Goal: Complete application form

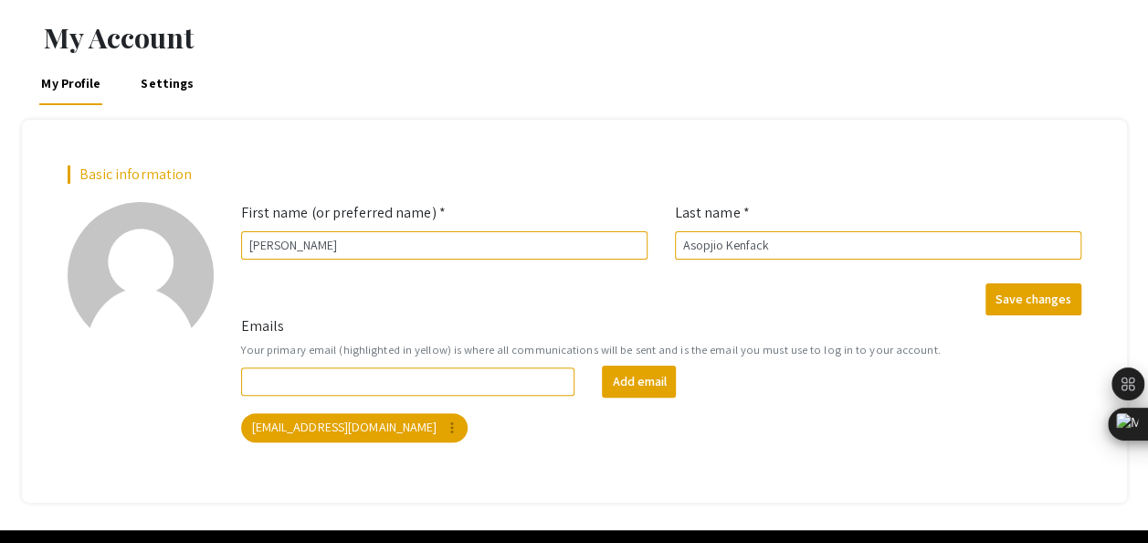
scroll to position [63, 0]
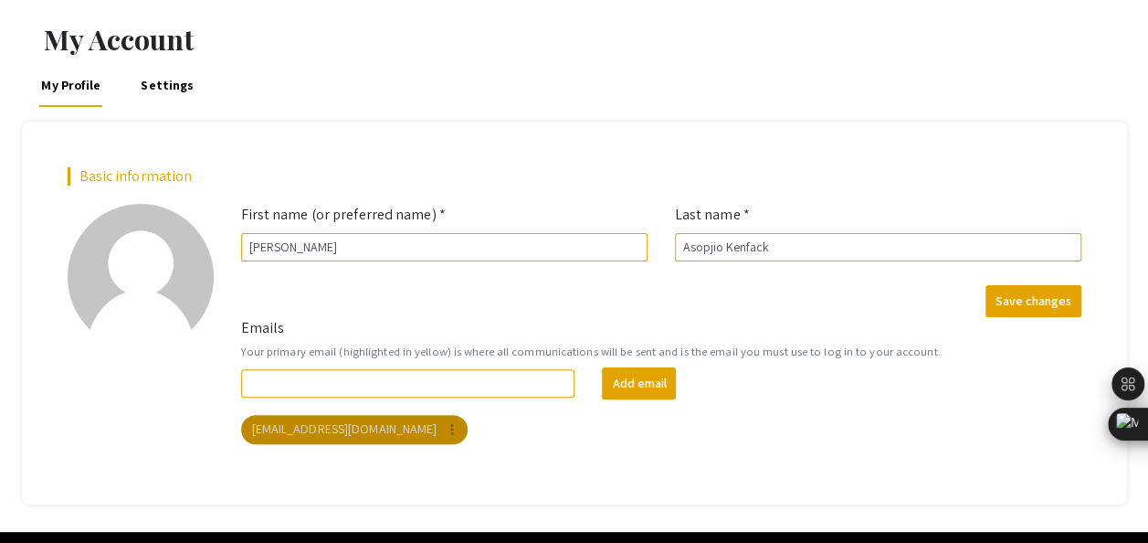
click at [339, 435] on mat-chip "asopgl01@luther.edu more_vert" at bounding box center [354, 429] width 227 height 29
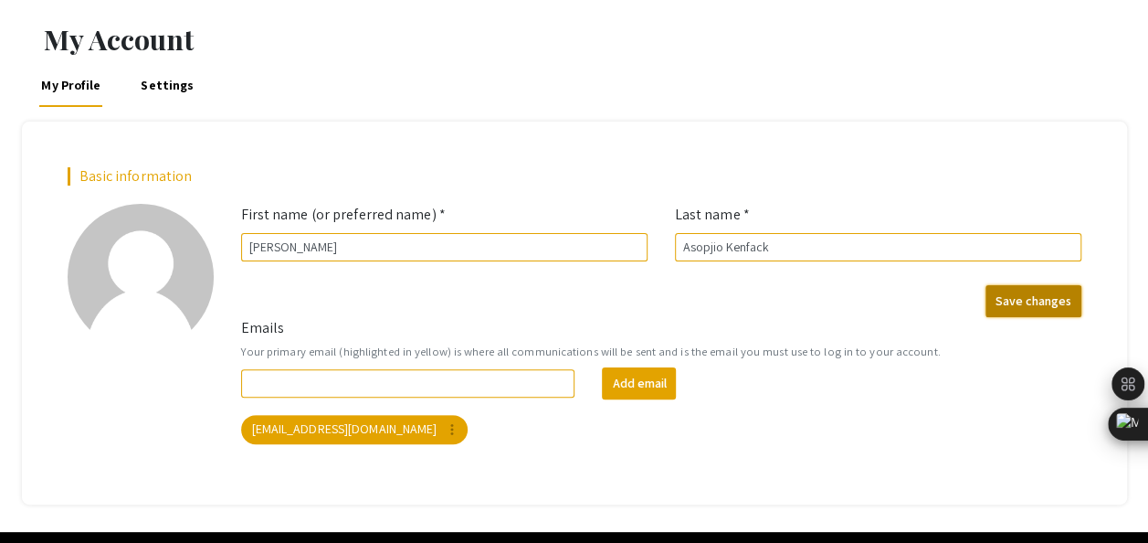
click at [1025, 306] on button "Save changes" at bounding box center [1033, 301] width 96 height 32
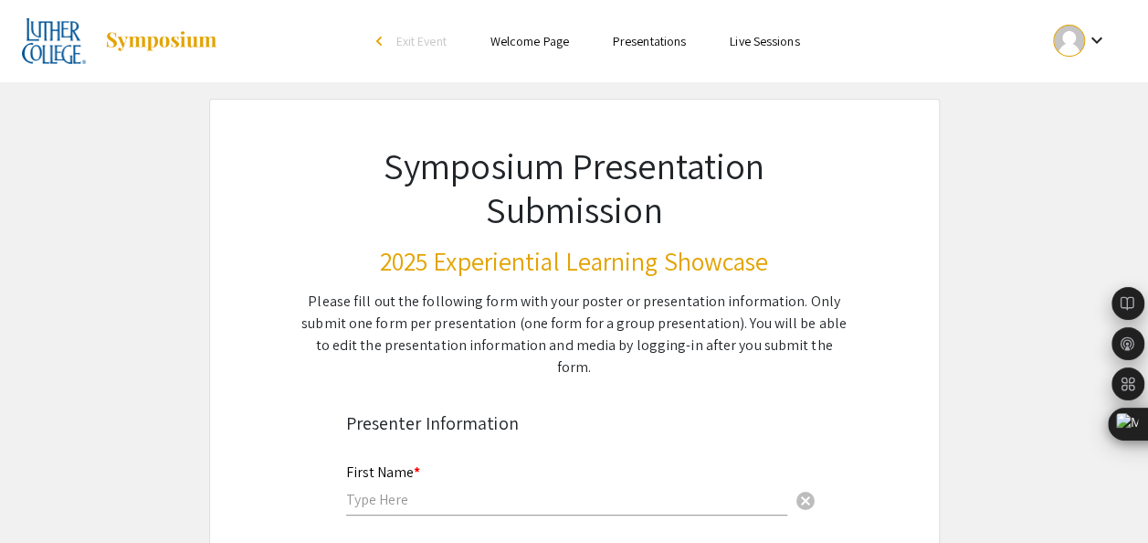
scroll to position [66, 0]
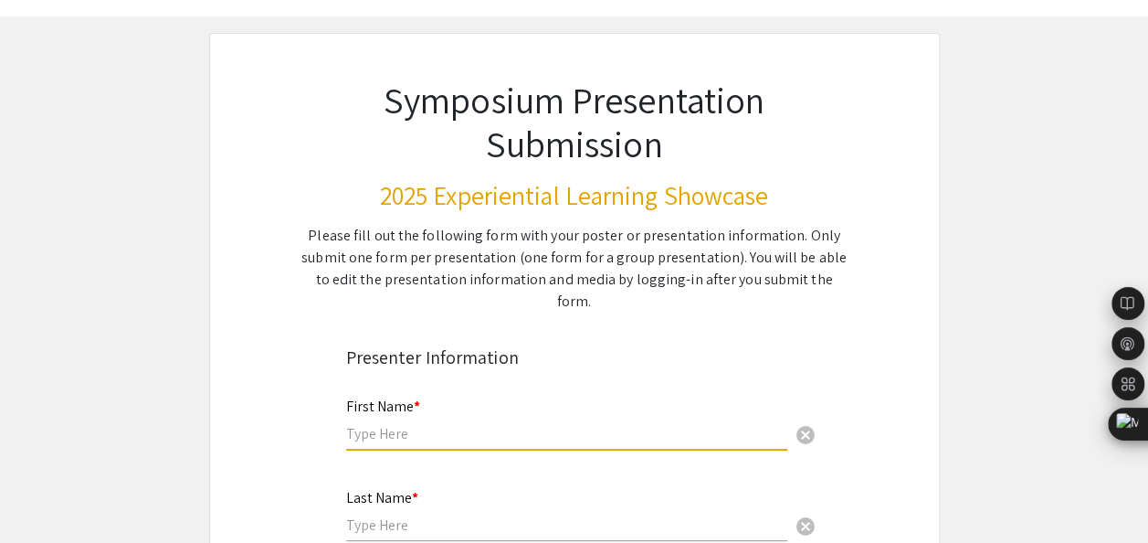
click at [419, 424] on input "text" at bounding box center [566, 433] width 441 height 19
type input "[PERSON_NAME]"
click at [400, 515] on input "text" at bounding box center [566, 524] width 441 height 19
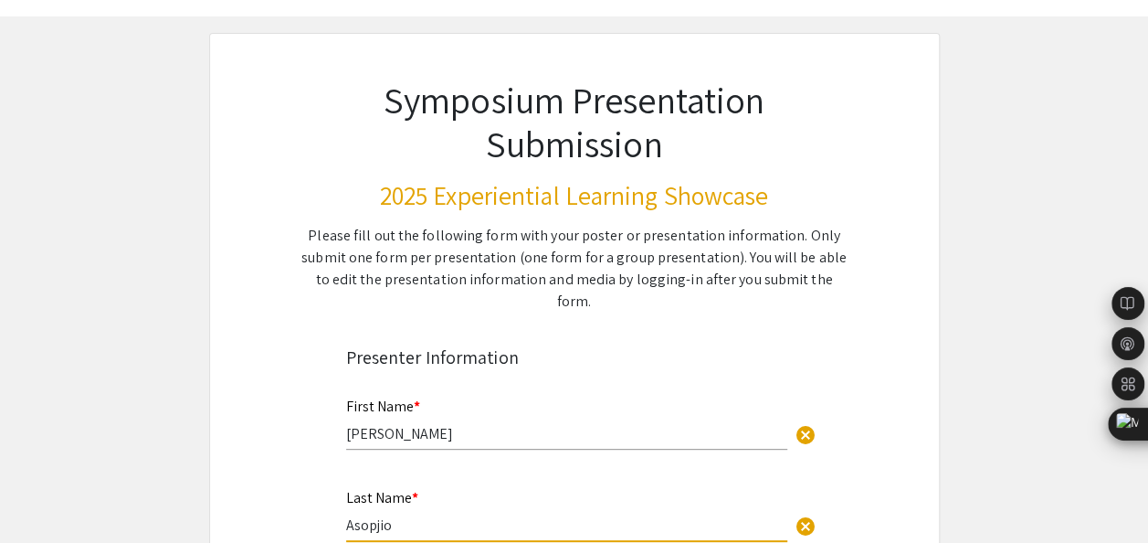
type input "Asopjio"
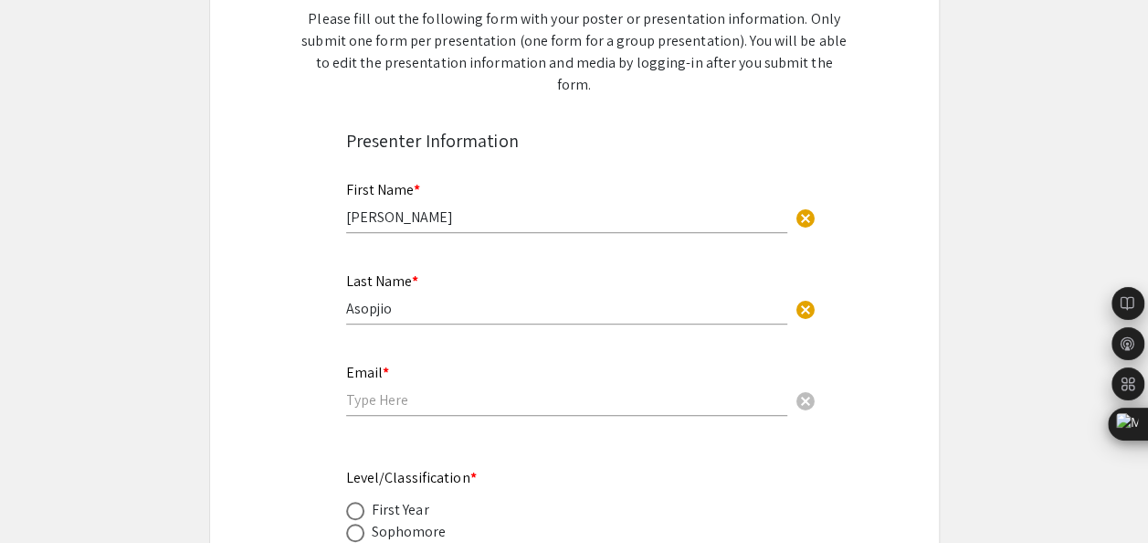
scroll to position [283, 0]
click at [420, 389] on input "email" at bounding box center [566, 398] width 441 height 19
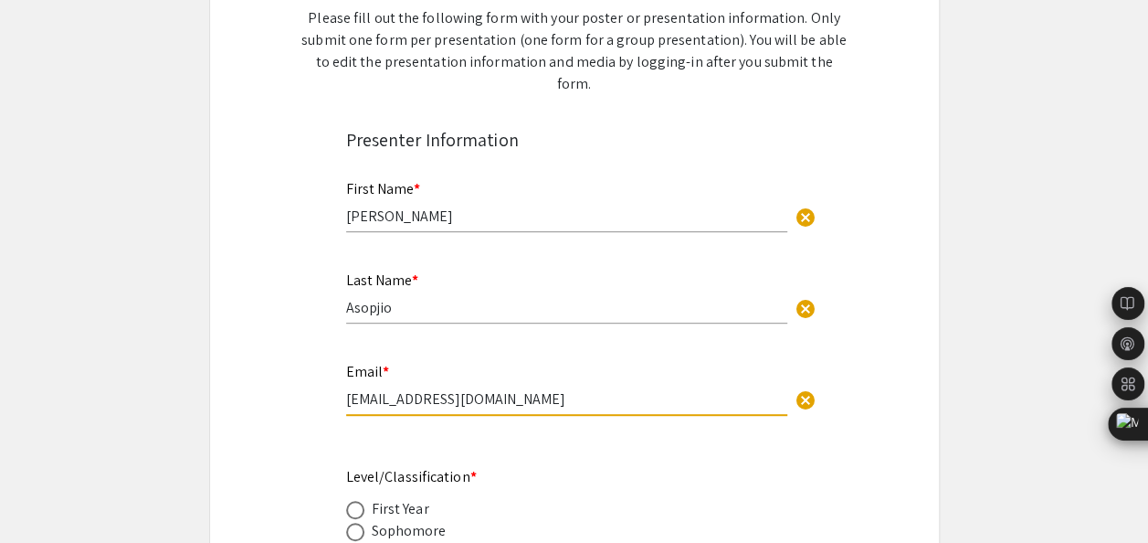
type input "[EMAIL_ADDRESS][DOMAIN_NAME]"
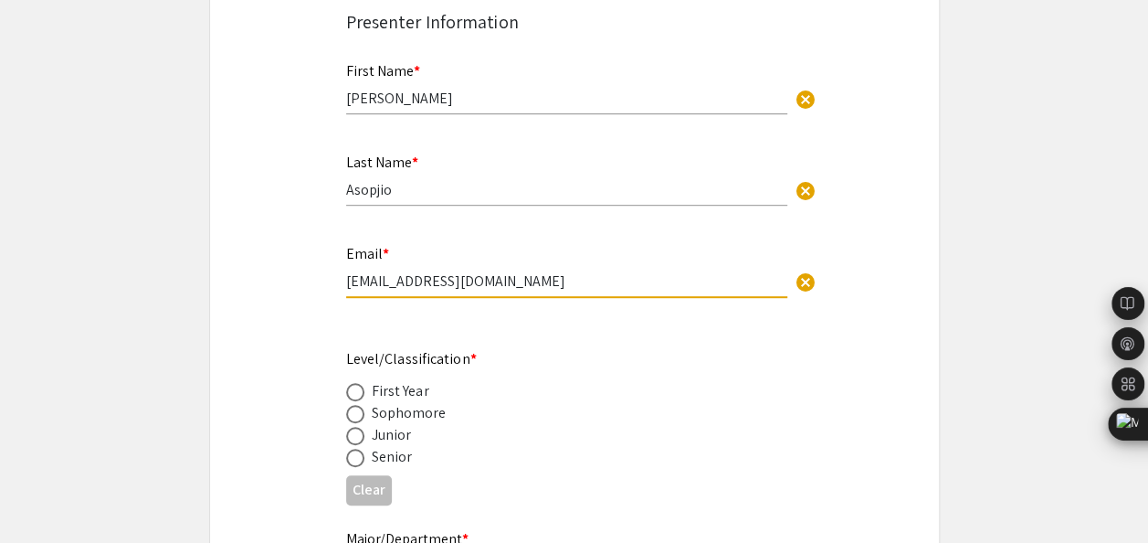
scroll to position [402, 0]
click at [359, 426] on span at bounding box center [355, 435] width 18 height 18
click at [359, 426] on input "radio" at bounding box center [355, 435] width 18 height 18
radio input "true"
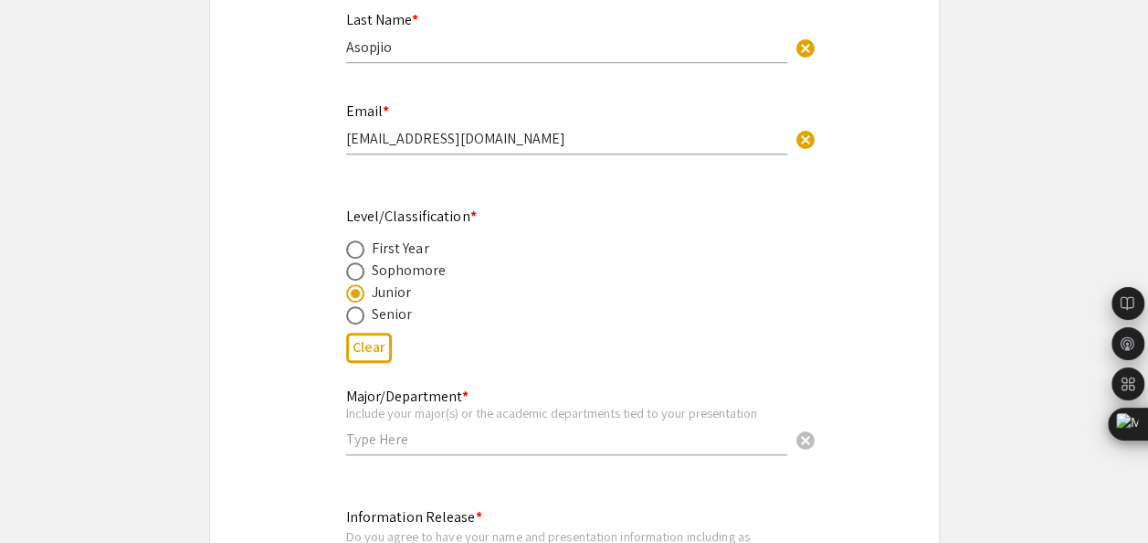
scroll to position [544, 0]
click at [384, 428] on input "text" at bounding box center [566, 437] width 441 height 19
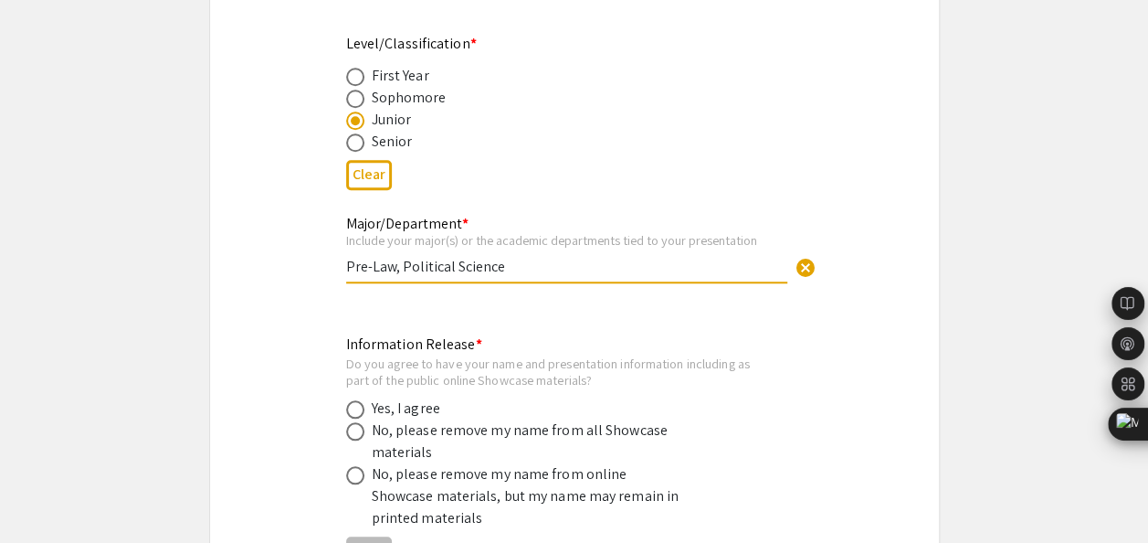
scroll to position [717, 0]
type input "Pre-Law, Political Science"
click at [355, 399] on span at bounding box center [355, 408] width 18 height 18
click at [355, 399] on input "radio" at bounding box center [355, 408] width 18 height 18
radio input "true"
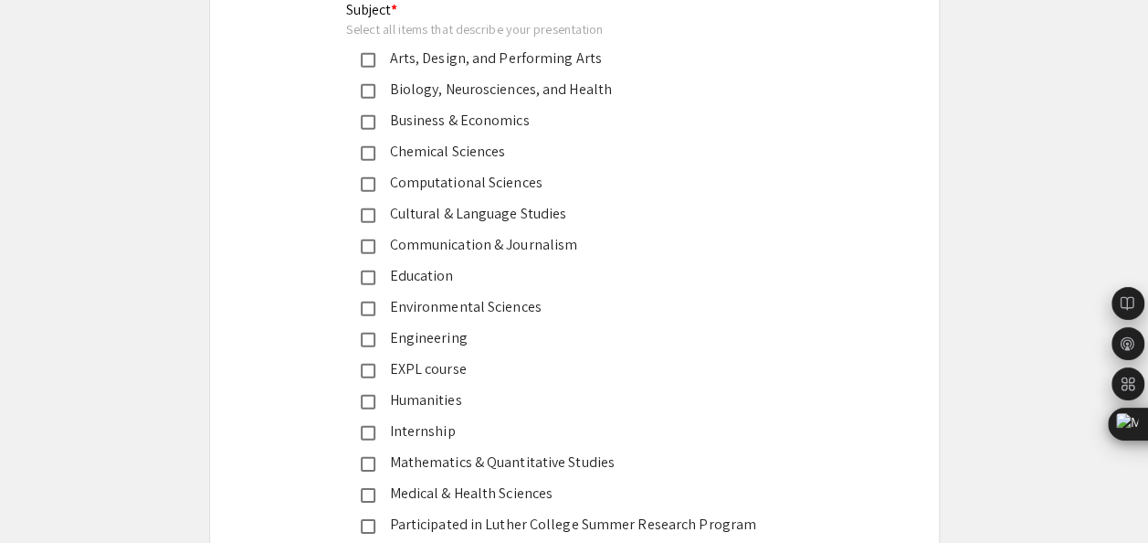
scroll to position [2546, 0]
click at [371, 363] on mat-pseudo-checkbox at bounding box center [368, 370] width 15 height 15
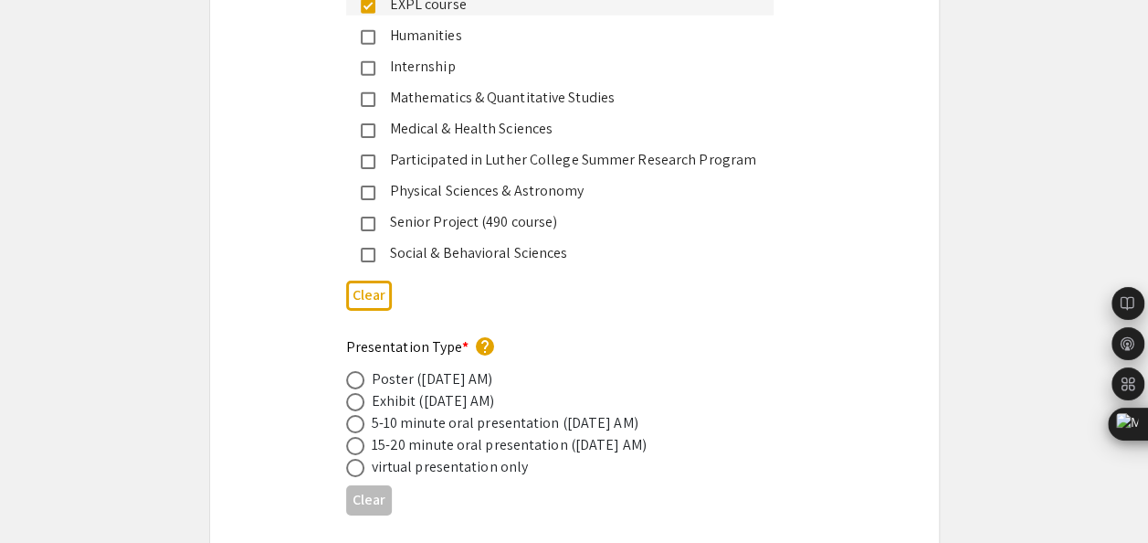
scroll to position [2912, 0]
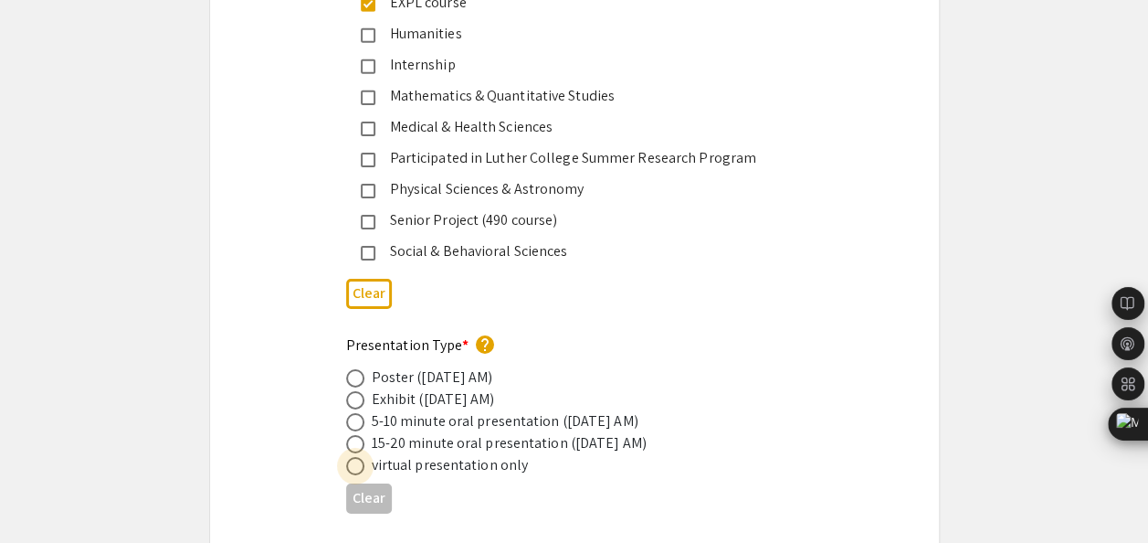
click at [353, 457] on span at bounding box center [355, 466] width 18 height 18
click at [353, 457] on input "radio" at bounding box center [355, 466] width 18 height 18
radio input "true"
click at [355, 413] on span at bounding box center [355, 422] width 18 height 18
click at [355, 413] on input "radio" at bounding box center [355, 422] width 18 height 18
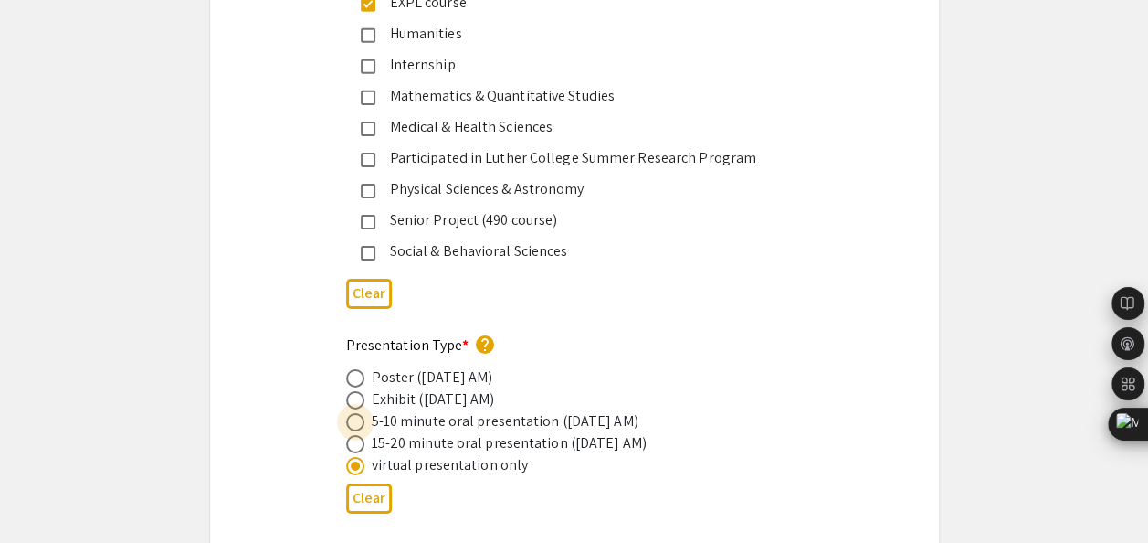
radio input "true"
click at [353, 457] on span at bounding box center [355, 466] width 18 height 18
click at [353, 457] on input "radio" at bounding box center [355, 466] width 18 height 18
radio input "true"
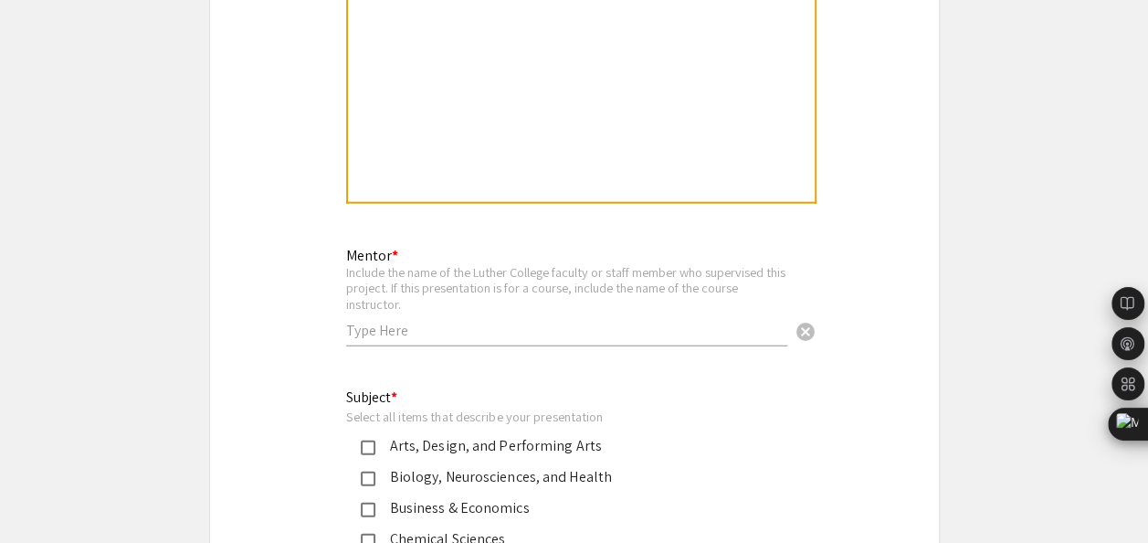
scroll to position [2148, 0]
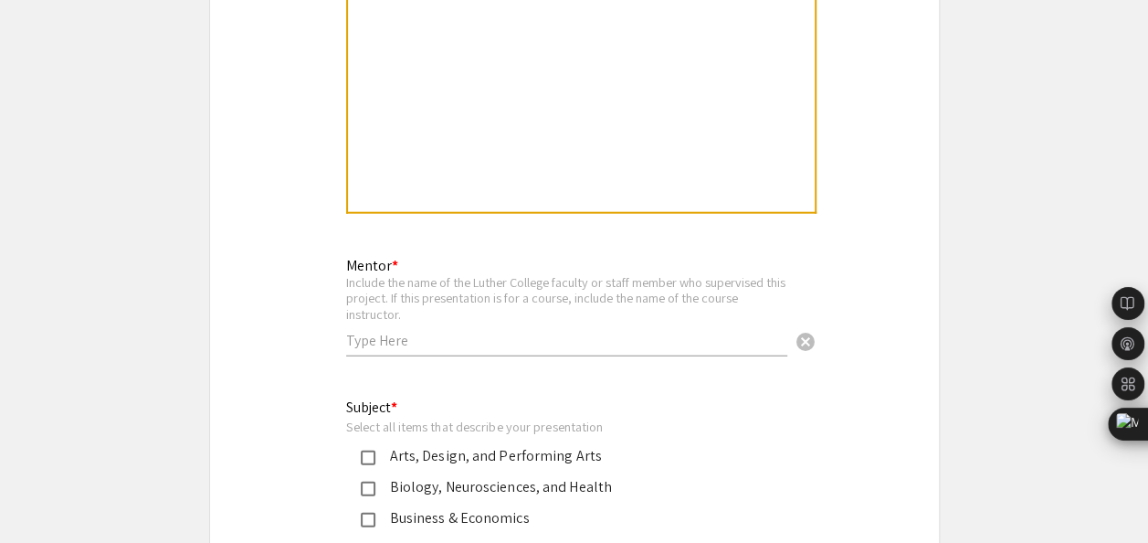
click at [406, 331] on input "text" at bounding box center [566, 340] width 441 height 19
type input "[PERSON_NAME]"
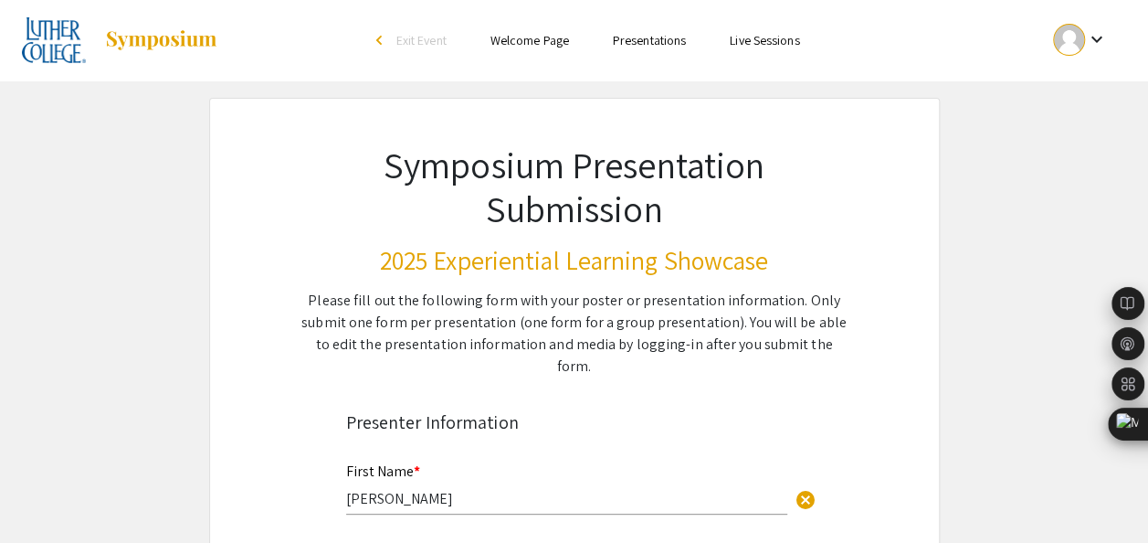
scroll to position [0, 0]
